Goal: Book appointment/travel/reservation

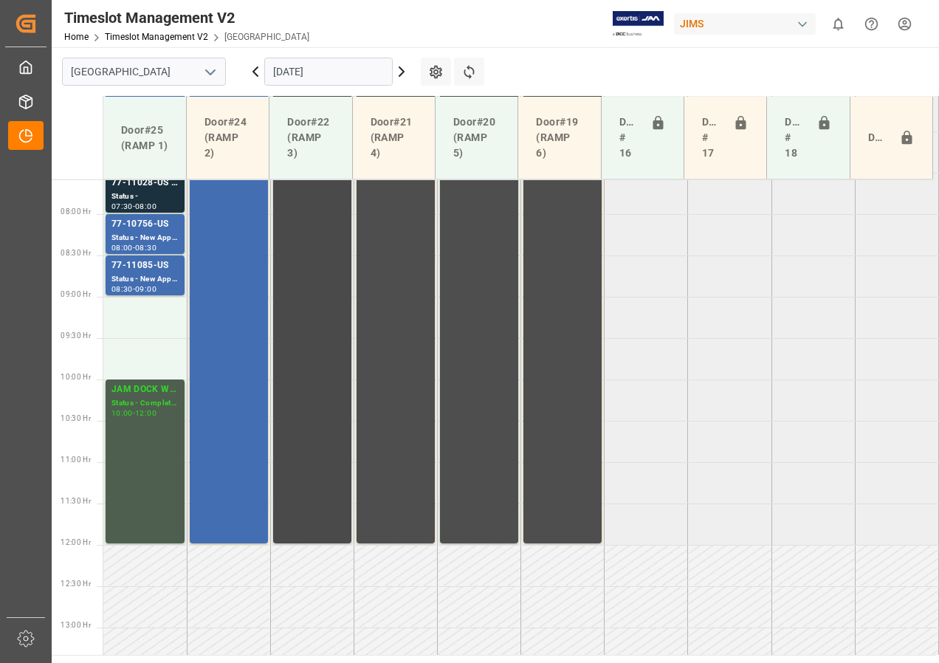
scroll to position [515, 0]
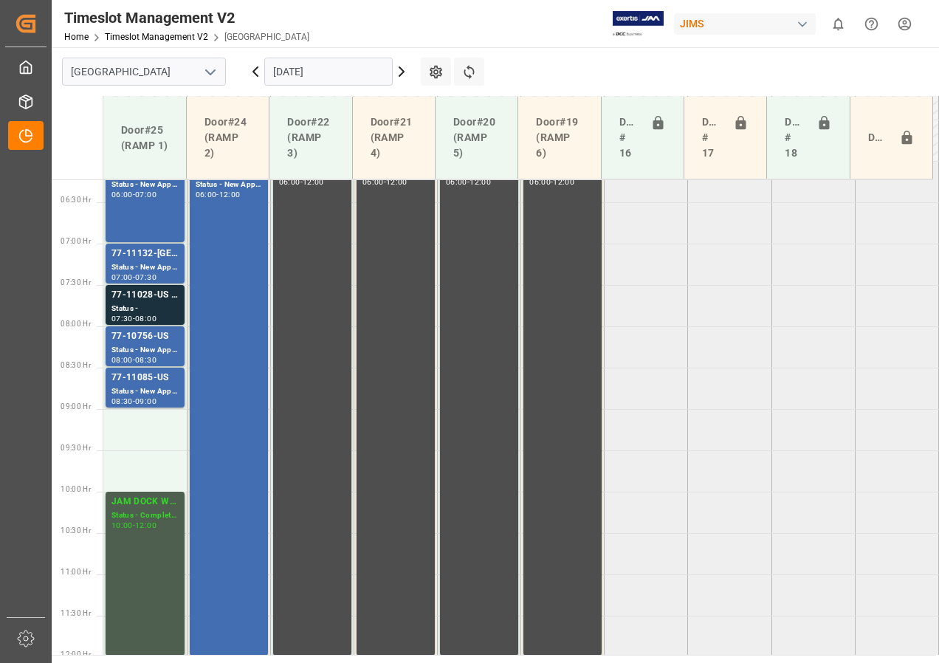
click at [292, 75] on input "[DATE]" at bounding box center [328, 72] width 128 height 28
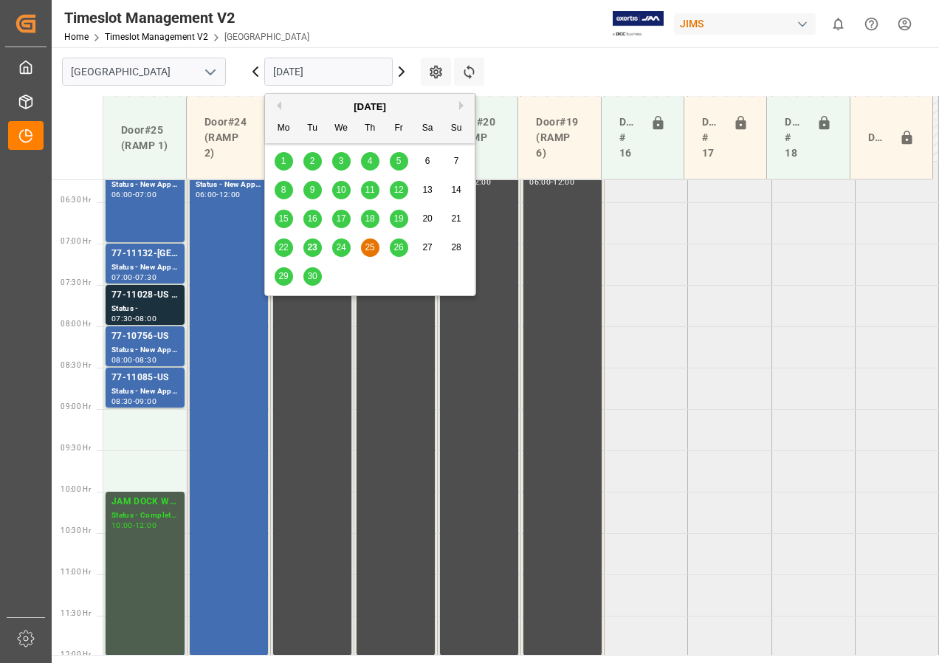
click at [344, 245] on span "24" at bounding box center [341, 247] width 10 height 10
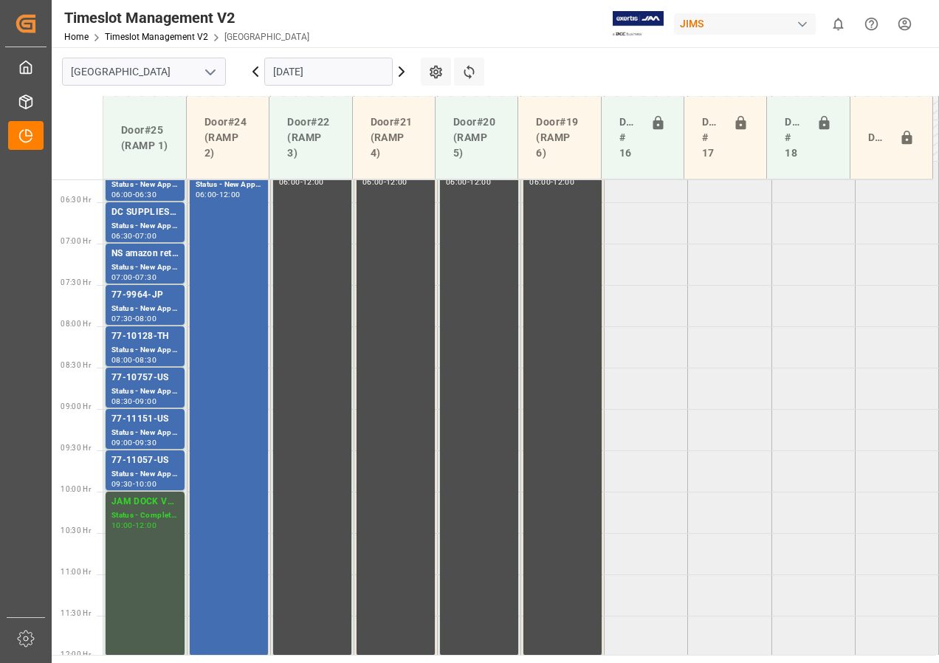
click at [313, 76] on input "[DATE]" at bounding box center [328, 72] width 128 height 28
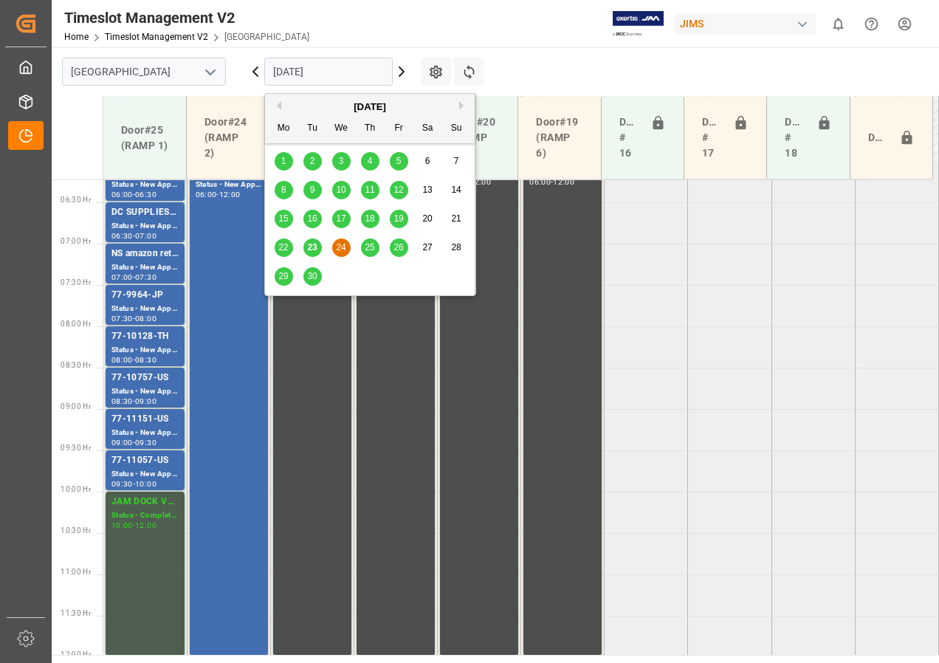
click at [370, 247] on span "25" at bounding box center [370, 247] width 10 height 10
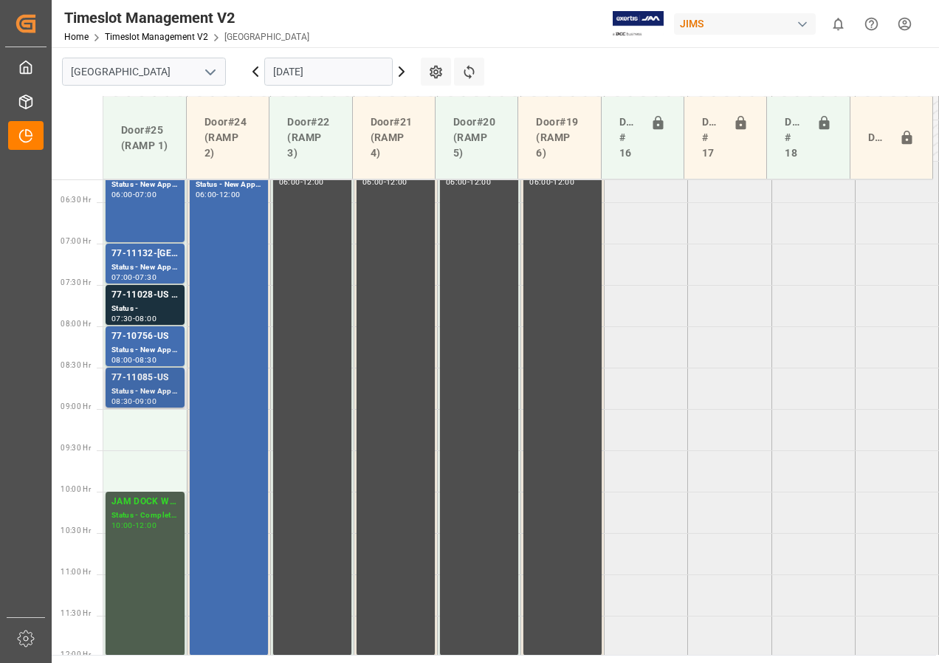
click at [161, 384] on div "77-11085-US" at bounding box center [145, 378] width 67 height 15
click at [149, 349] on div "Status - New Appointment" at bounding box center [145, 350] width 67 height 13
click at [151, 313] on div "Status -" at bounding box center [145, 309] width 67 height 13
click at [153, 281] on div "07:00 - 07:30" at bounding box center [145, 278] width 67 height 8
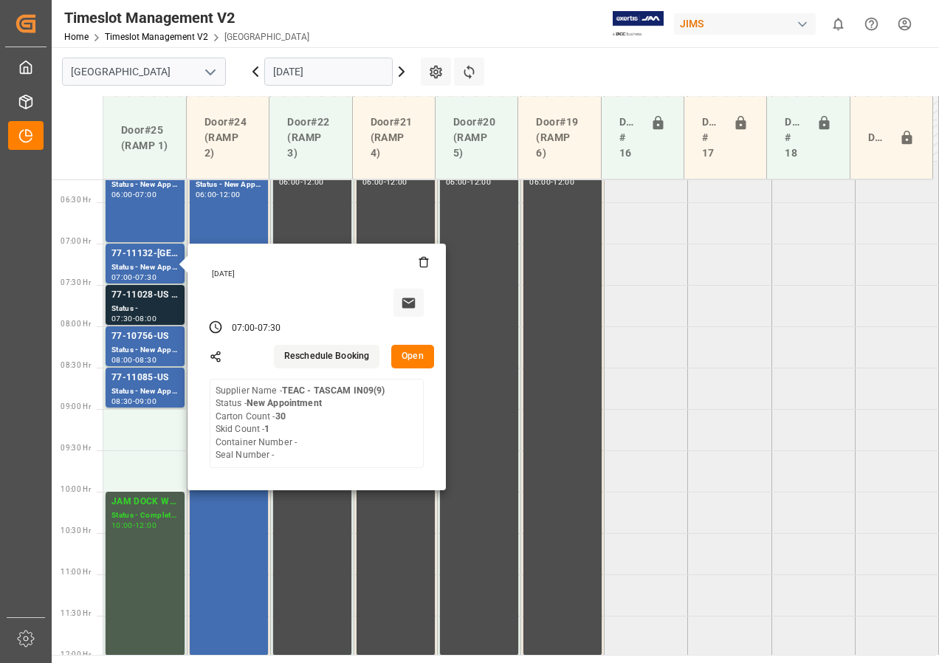
scroll to position [367, 0]
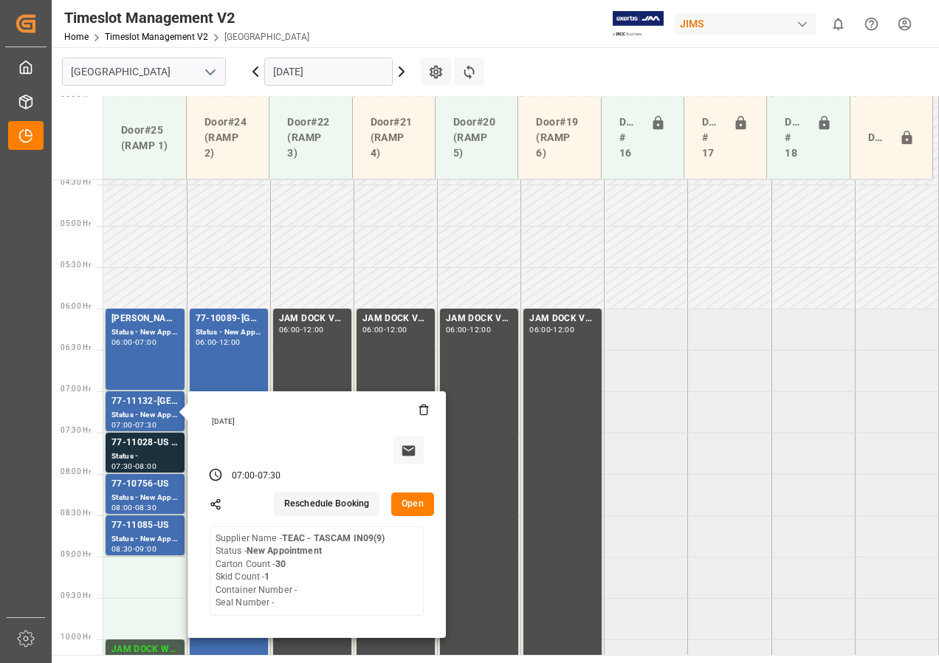
click at [284, 78] on input "[DATE]" at bounding box center [328, 72] width 128 height 28
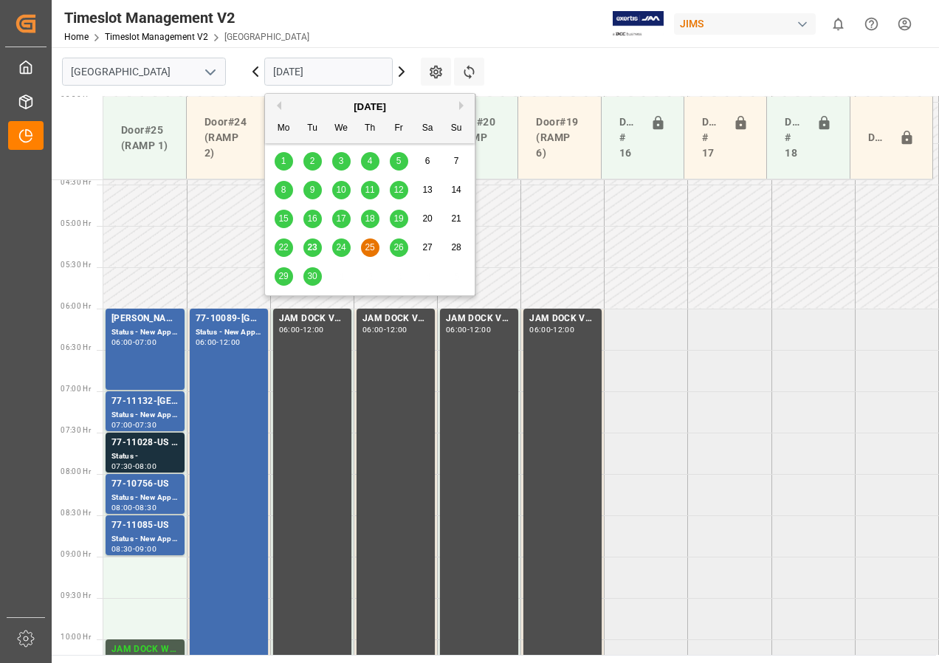
click at [335, 247] on div "24" at bounding box center [341, 248] width 18 height 18
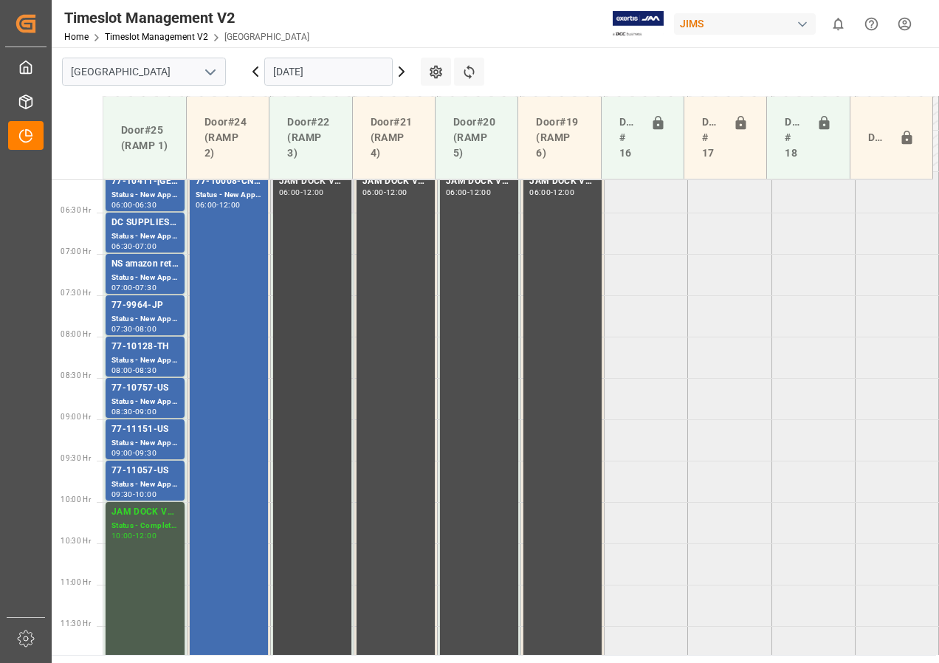
scroll to position [479, 0]
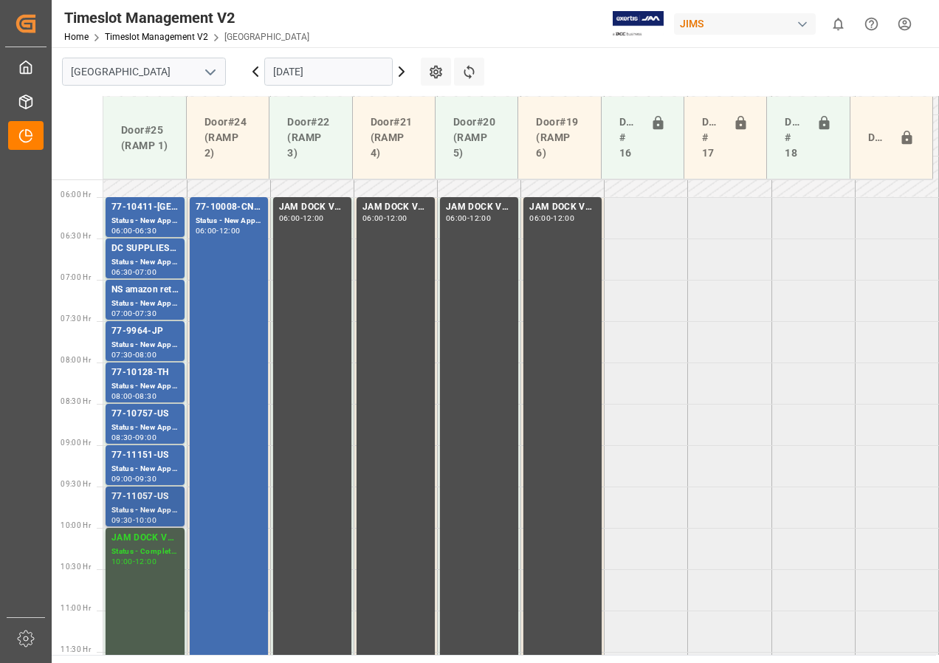
click at [150, 501] on div "77-11057-US" at bounding box center [145, 497] width 67 height 15
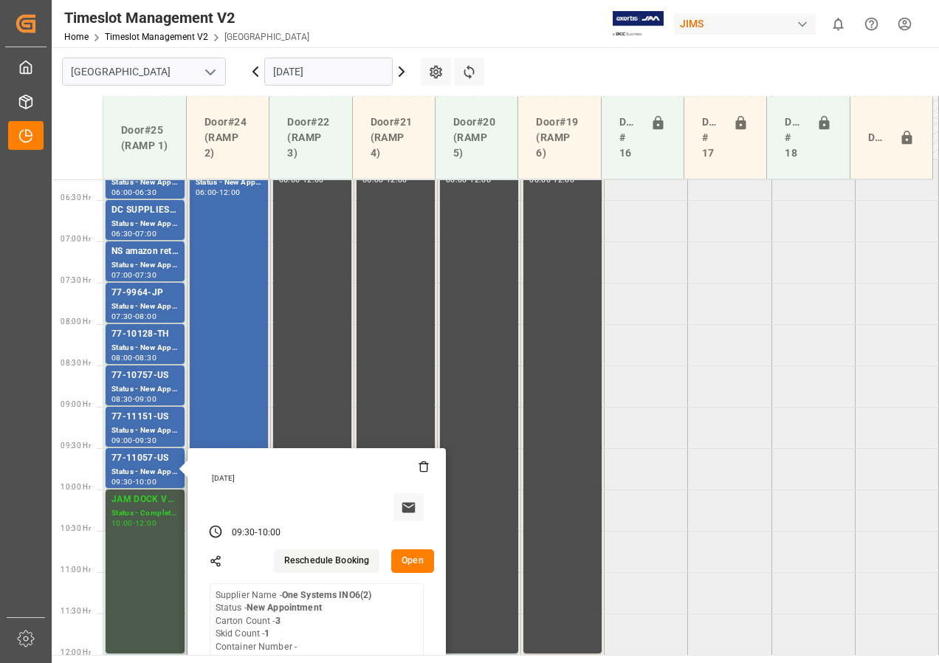
scroll to position [552, 0]
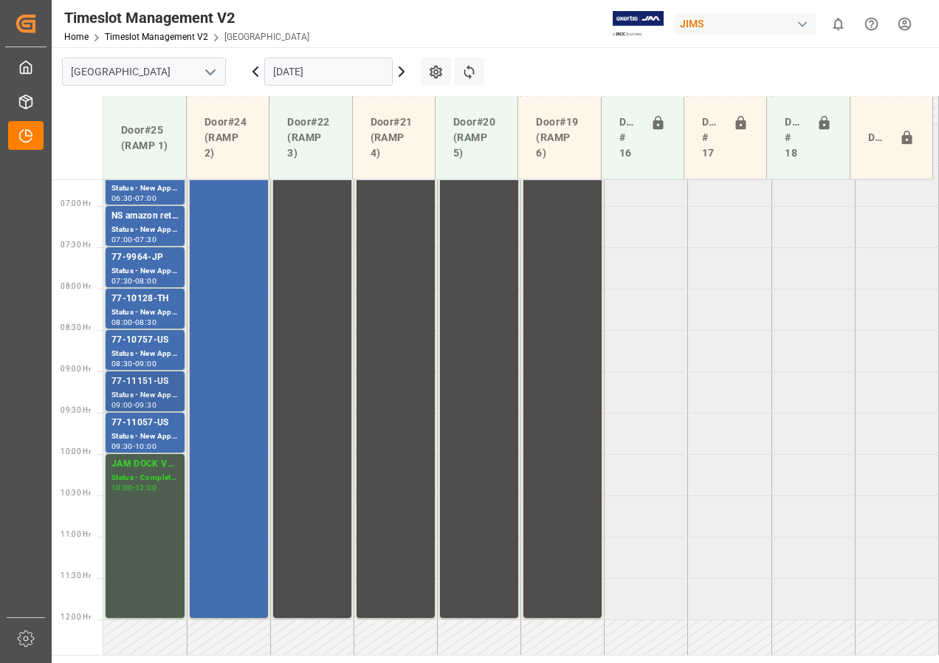
click at [154, 380] on div "77-11151-US" at bounding box center [145, 381] width 67 height 15
click at [155, 352] on div "Status - New Appointment" at bounding box center [145, 354] width 67 height 13
click at [142, 428] on div "77-11057-US" at bounding box center [145, 423] width 67 height 15
click at [148, 390] on div "Status - New Appointment" at bounding box center [145, 395] width 67 height 13
click at [149, 335] on div "77-10757-US" at bounding box center [145, 340] width 67 height 15
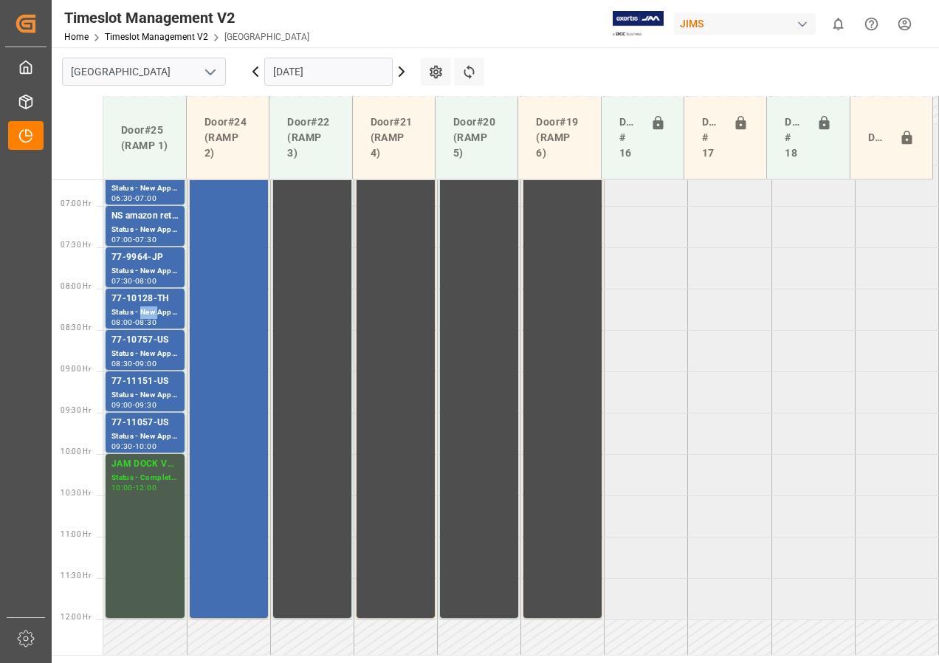
click at [148, 309] on div "Status - New Appointment" at bounding box center [145, 312] width 67 height 13
click at [143, 271] on div "Status - New Appointment" at bounding box center [145, 271] width 67 height 13
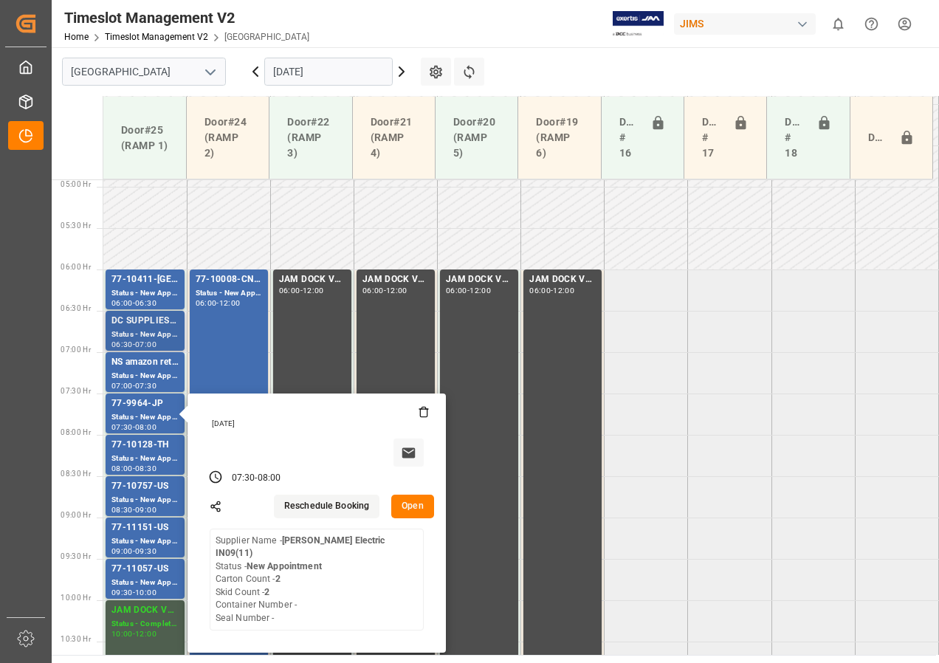
scroll to position [405, 0]
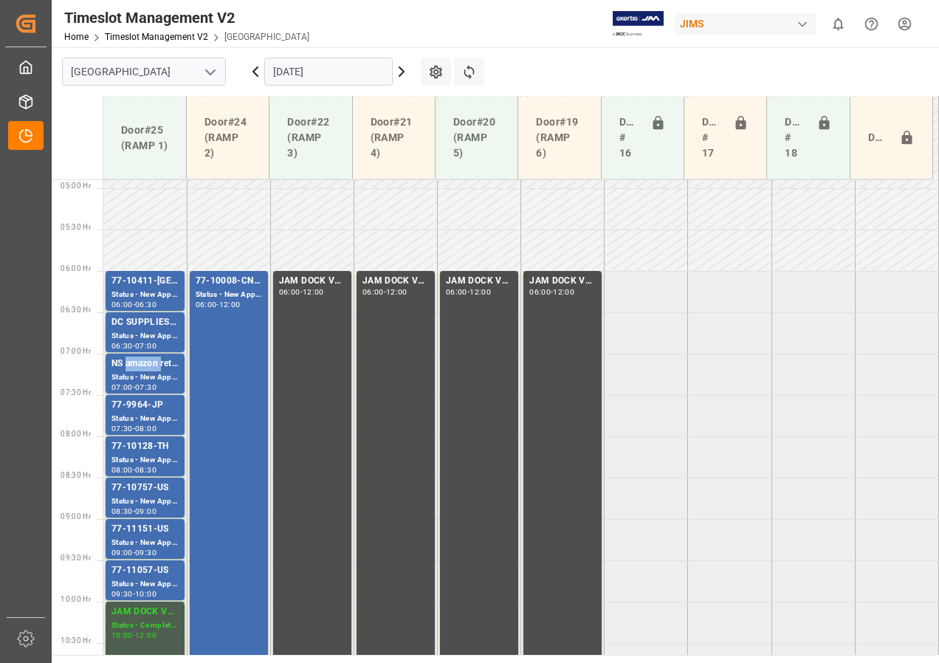
click at [153, 367] on div "NS amazon returns" at bounding box center [145, 364] width 67 height 15
click at [148, 340] on div "Status - New Appointment" at bounding box center [145, 336] width 67 height 13
click at [142, 300] on div "Status - New Appointment" at bounding box center [145, 295] width 67 height 13
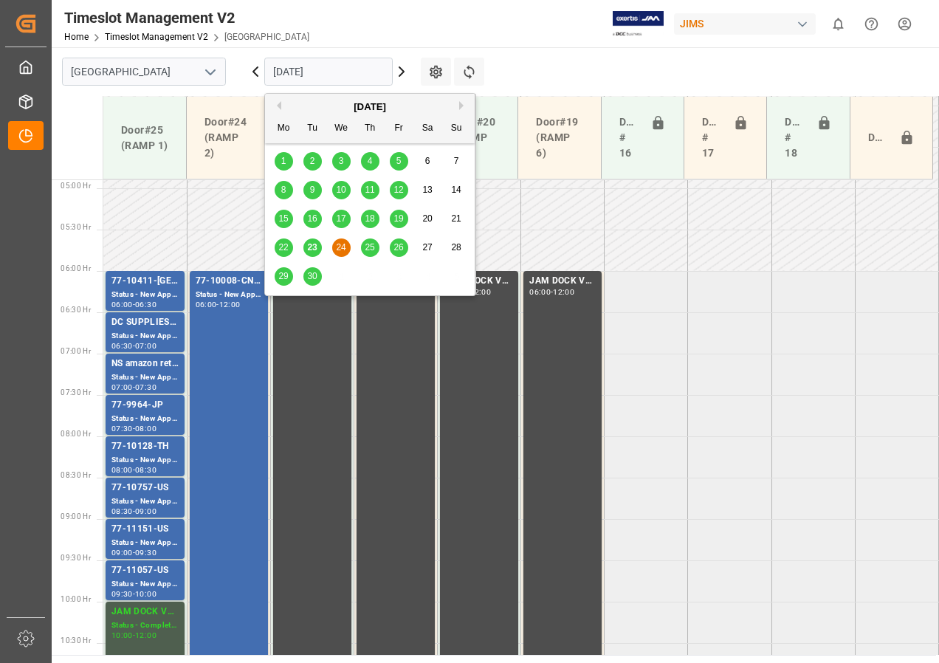
click at [292, 72] on input "[DATE]" at bounding box center [328, 72] width 128 height 28
click at [391, 247] on div "26" at bounding box center [399, 248] width 18 height 18
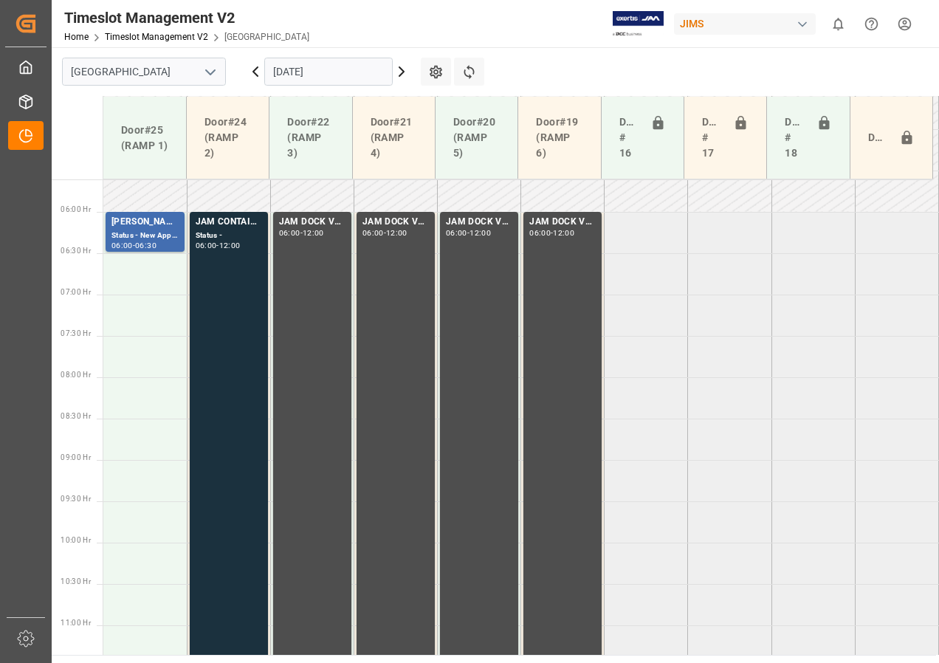
scroll to position [441, 0]
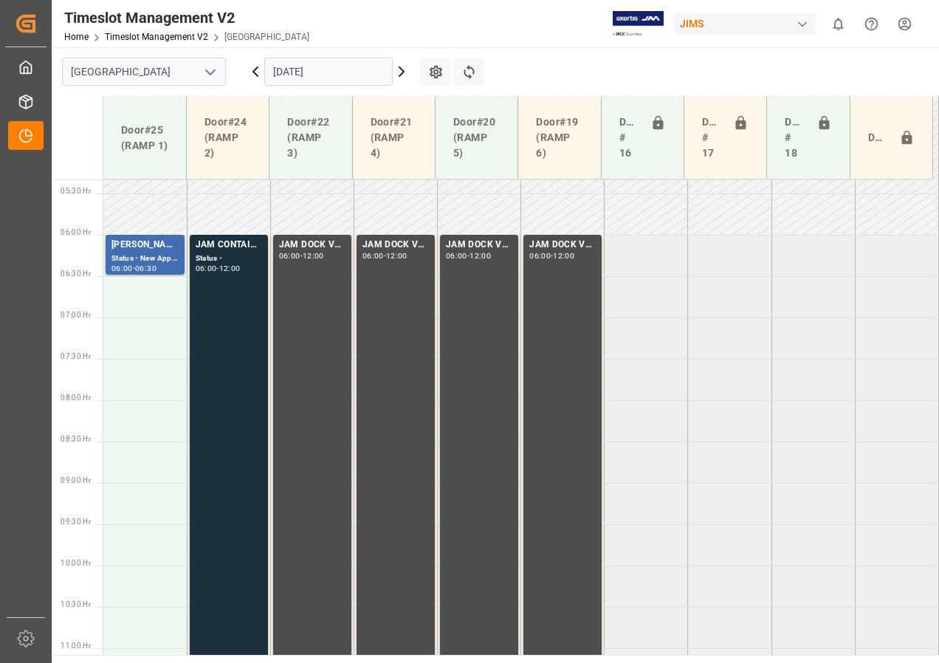
click at [309, 71] on input "[DATE]" at bounding box center [328, 72] width 128 height 28
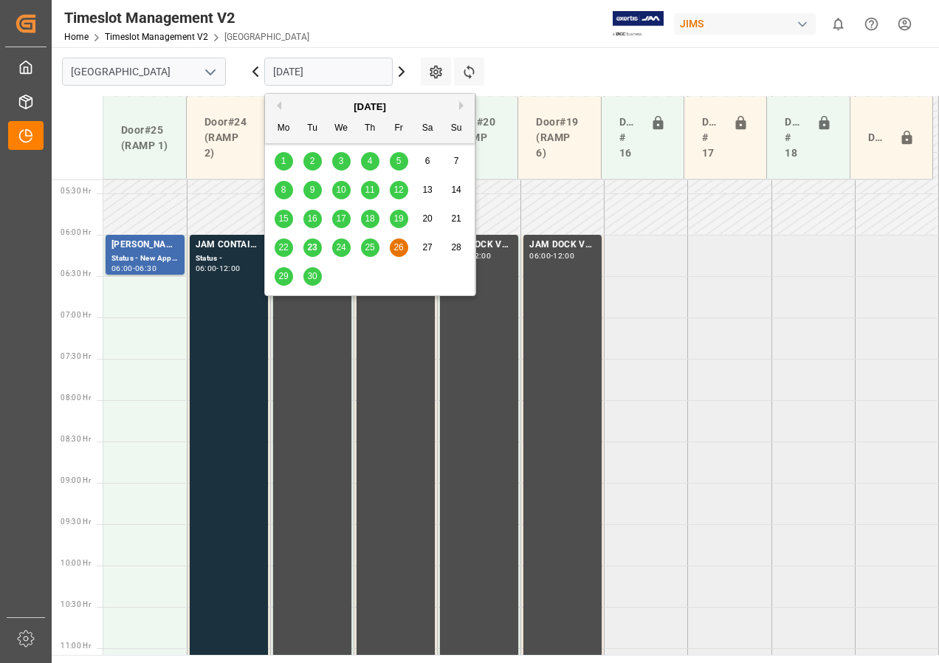
click at [368, 246] on span "25" at bounding box center [370, 247] width 10 height 10
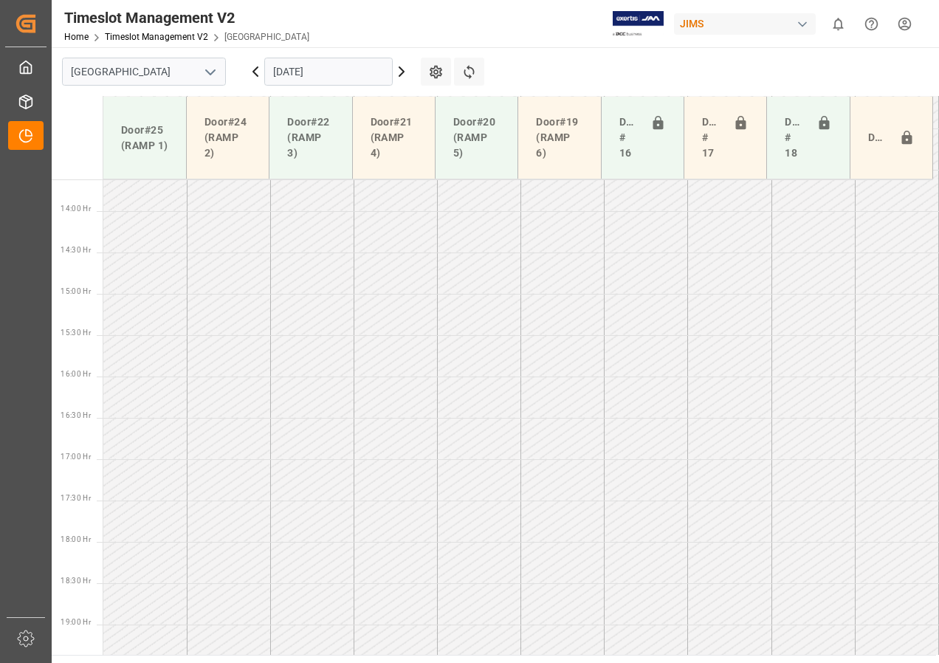
scroll to position [1179, 0]
